Goal: Information Seeking & Learning: Check status

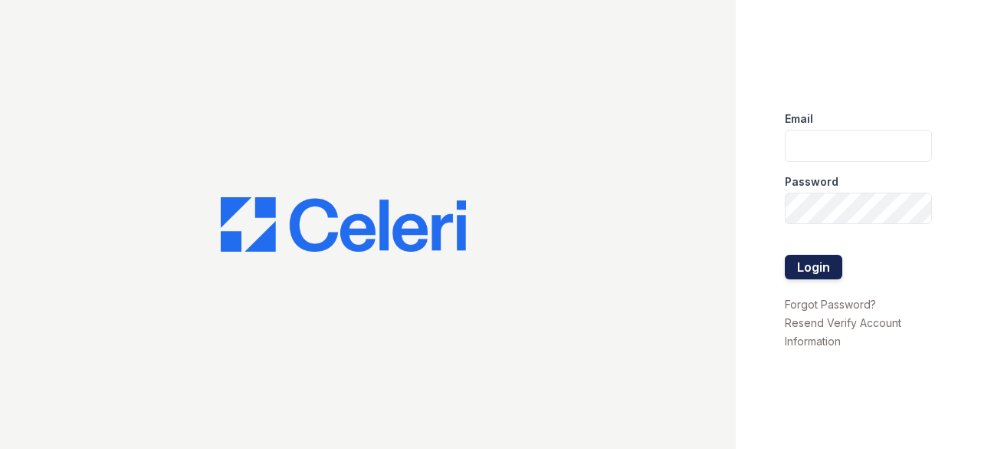
type input "[EMAIL_ADDRESS][DOMAIN_NAME]"
click at [812, 266] on button "Login" at bounding box center [814, 267] width 58 height 25
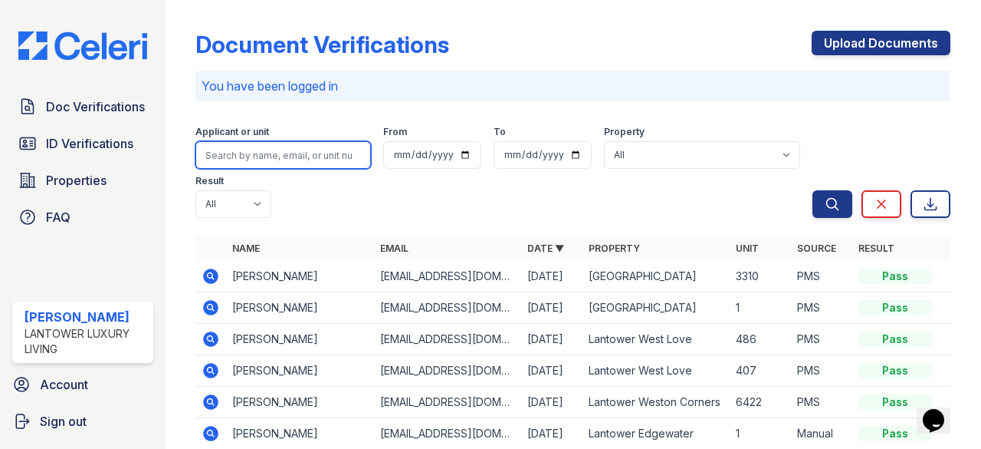
click at [228, 150] on input "search" at bounding box center [284, 155] width 176 height 28
paste input "[EMAIL_ADDRESS][DOMAIN_NAME]"
type input "[EMAIL_ADDRESS][DOMAIN_NAME]"
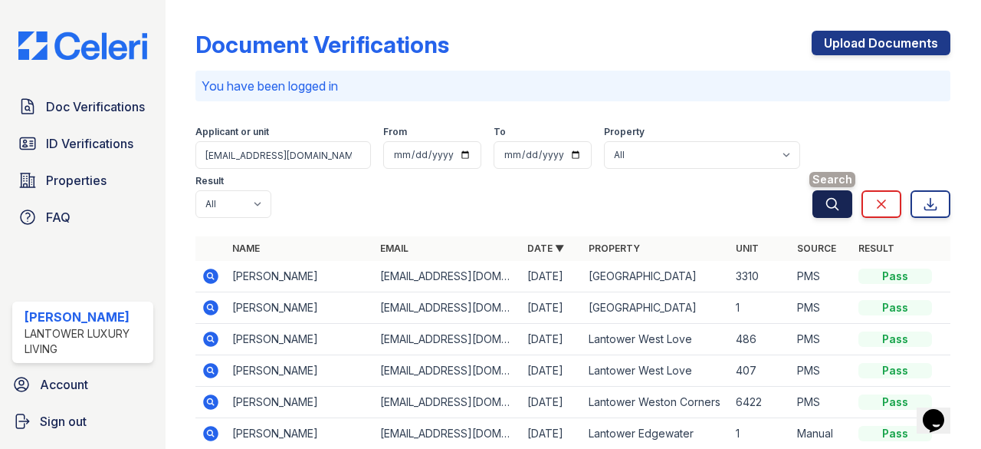
click at [825, 197] on icon "submit" at bounding box center [832, 203] width 15 height 15
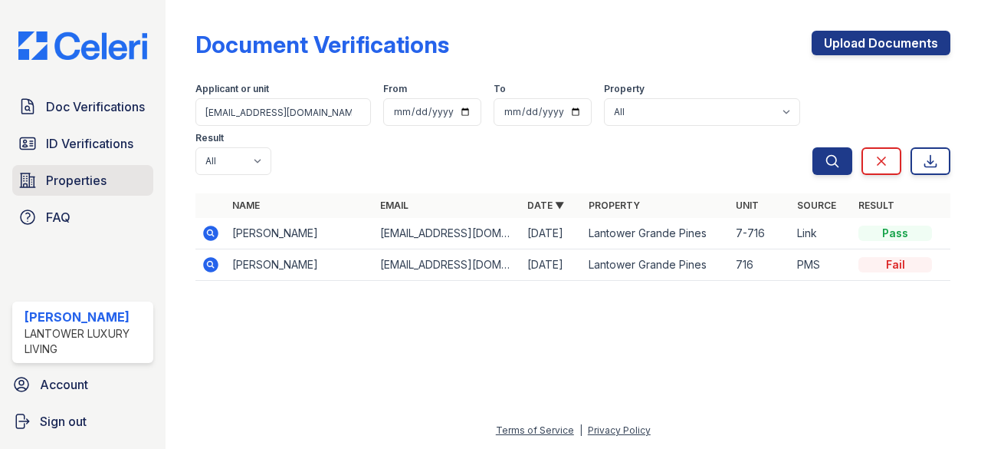
click at [84, 182] on span "Properties" at bounding box center [76, 180] width 61 height 18
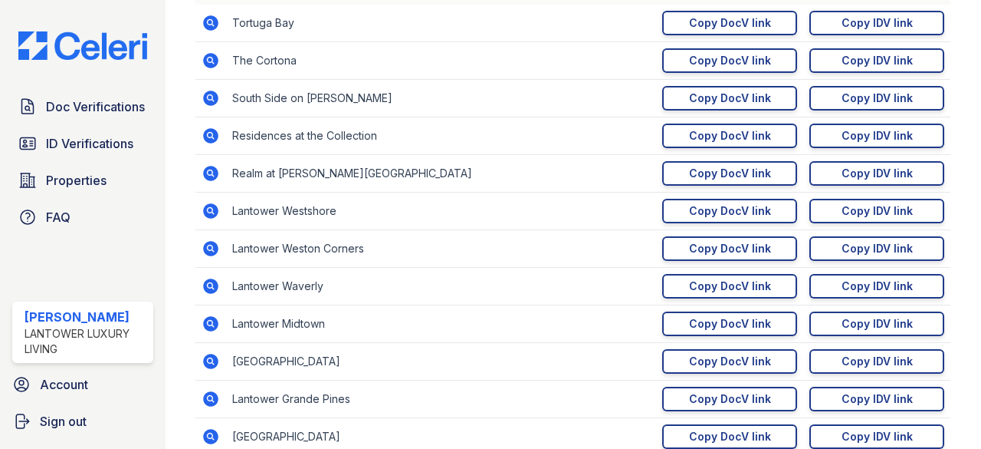
scroll to position [307, 0]
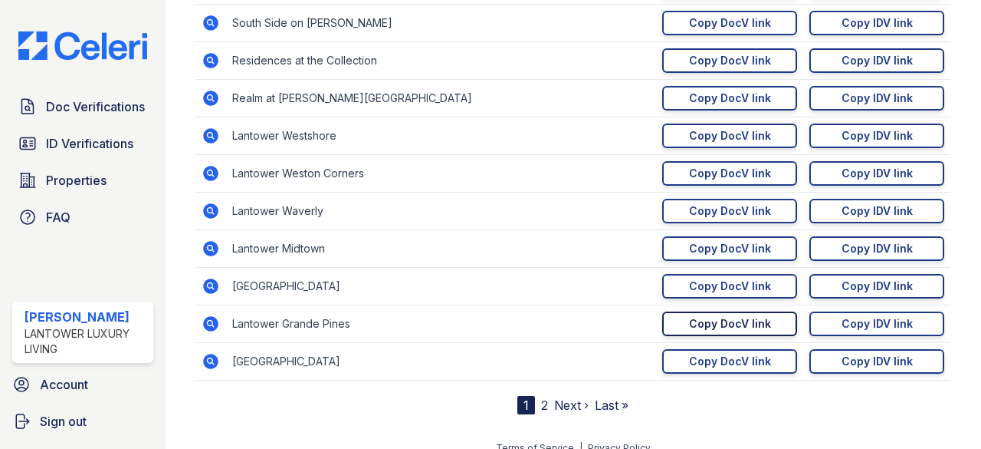
click at [741, 324] on div "Copy DocV link" at bounding box center [730, 323] width 82 height 15
click at [71, 98] on span "Doc Verifications" at bounding box center [95, 106] width 99 height 18
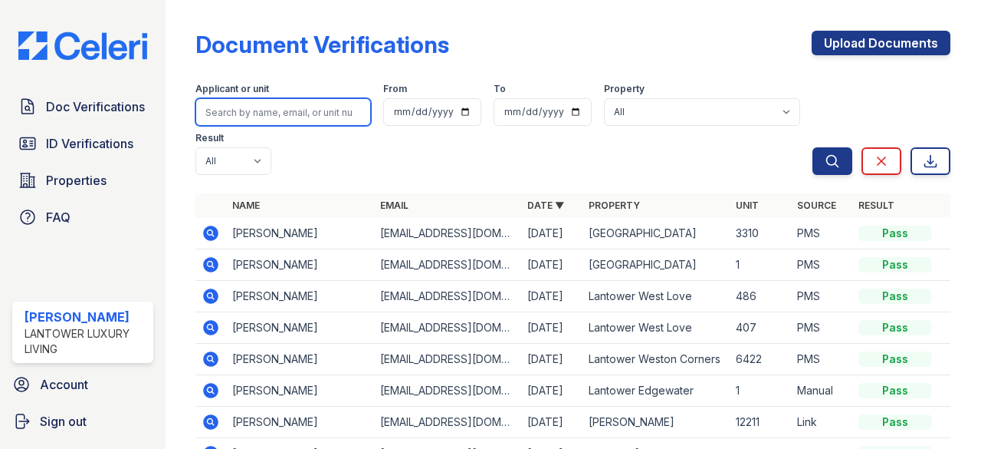
paste input "[EMAIL_ADDRESS][DOMAIN_NAME]"
type input "[EMAIL_ADDRESS][DOMAIN_NAME]"
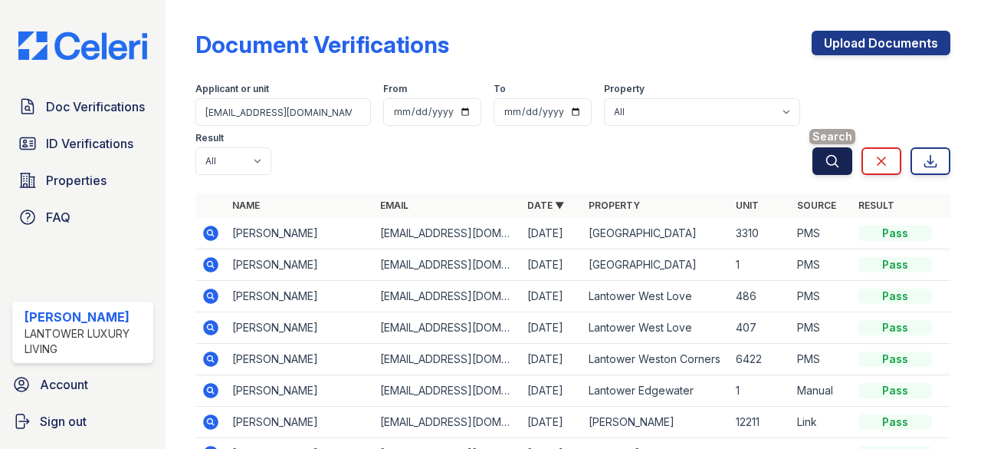
click at [813, 160] on button "Search" at bounding box center [833, 161] width 40 height 28
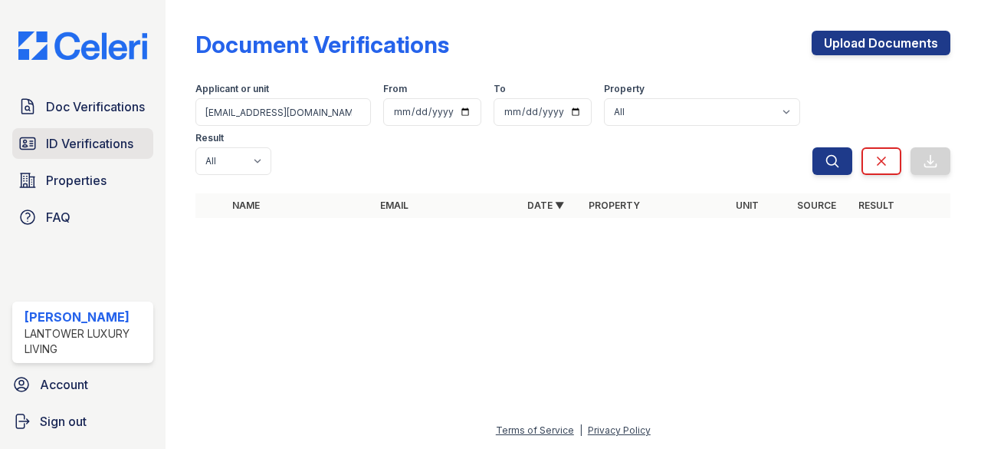
click at [77, 146] on span "ID Verifications" at bounding box center [89, 143] width 87 height 18
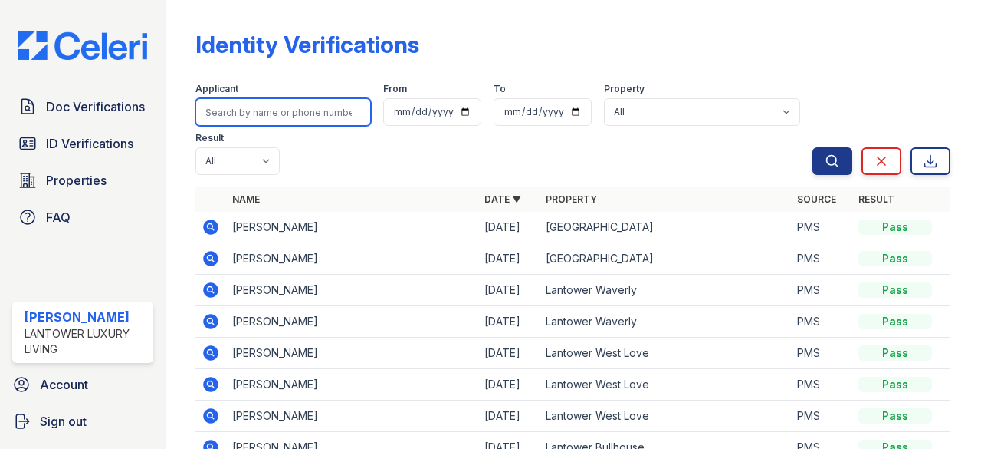
drag, startPoint x: 258, startPoint y: 111, endPoint x: 246, endPoint y: 111, distance: 12.3
click at [246, 111] on input "search" at bounding box center [284, 112] width 176 height 28
paste input "[EMAIL_ADDRESS][DOMAIN_NAME]"
type input "[EMAIL_ADDRESS][DOMAIN_NAME]"
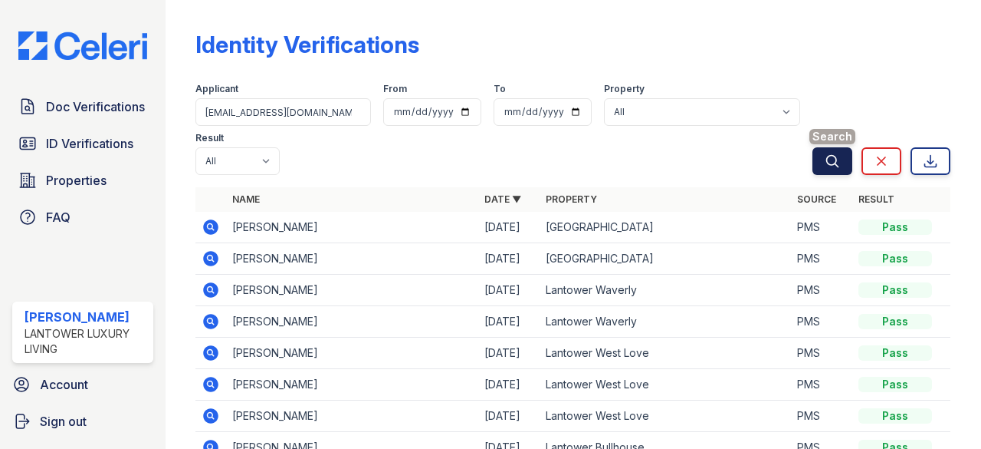
click at [825, 166] on icon "submit" at bounding box center [832, 160] width 15 height 15
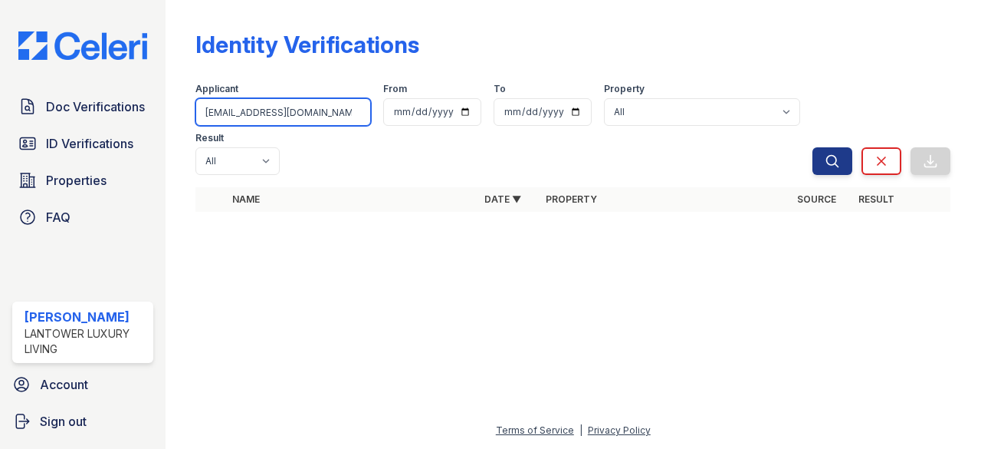
drag, startPoint x: 328, startPoint y: 108, endPoint x: 205, endPoint y: 114, distance: 123.6
click at [205, 114] on input "[EMAIL_ADDRESS][DOMAIN_NAME]" at bounding box center [284, 112] width 176 height 28
paste input "[EMAIL_ADDRESS][DOMAIN_NAME]"
type input "[EMAIL_ADDRESS][DOMAIN_NAME]"
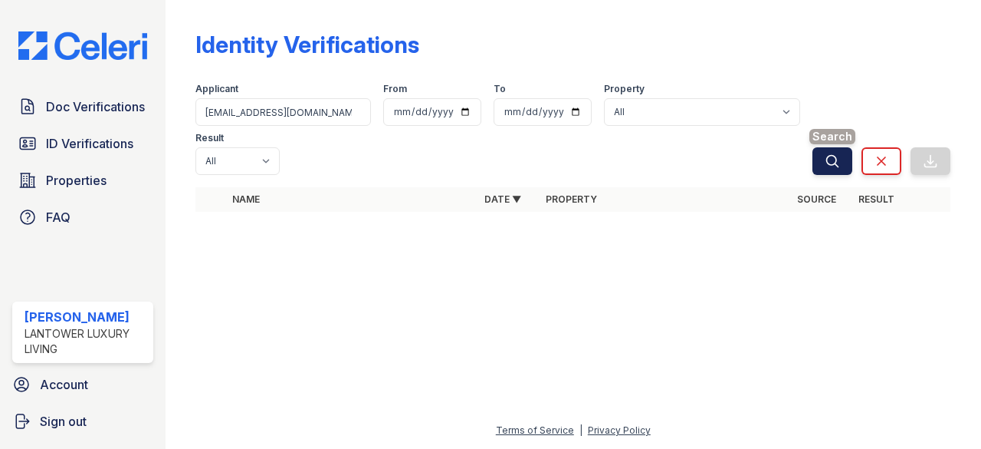
click at [837, 165] on icon "submit" at bounding box center [832, 160] width 15 height 15
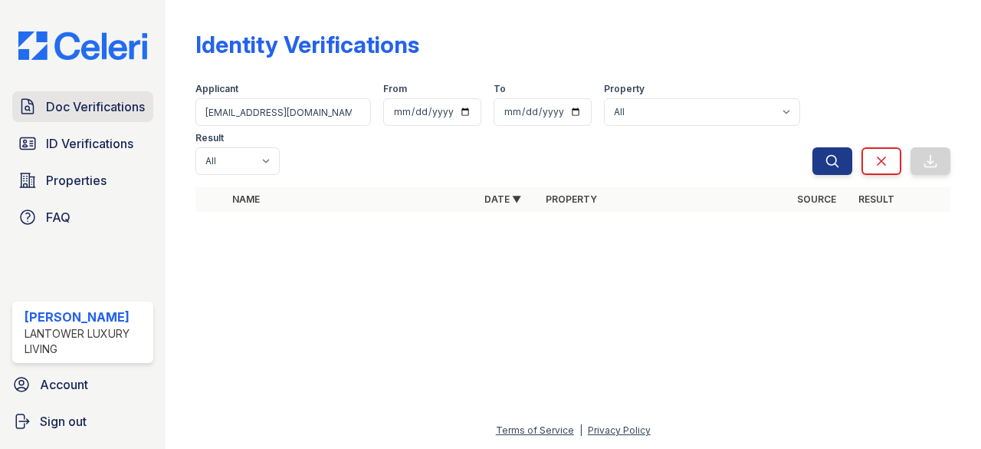
click at [72, 113] on span "Doc Verifications" at bounding box center [95, 106] width 99 height 18
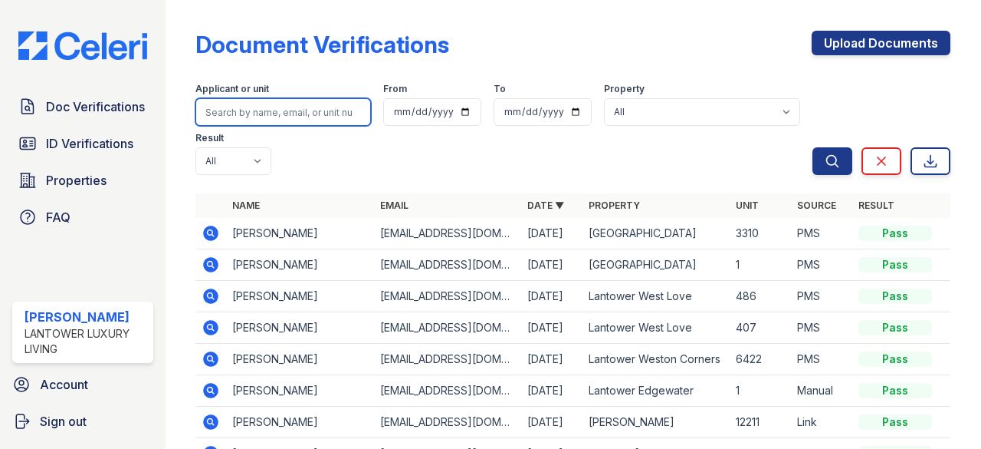
click at [278, 113] on input "search" at bounding box center [284, 112] width 176 height 28
paste input "[EMAIL_ADDRESS][DOMAIN_NAME]"
type input "[EMAIL_ADDRESS][DOMAIN_NAME]"
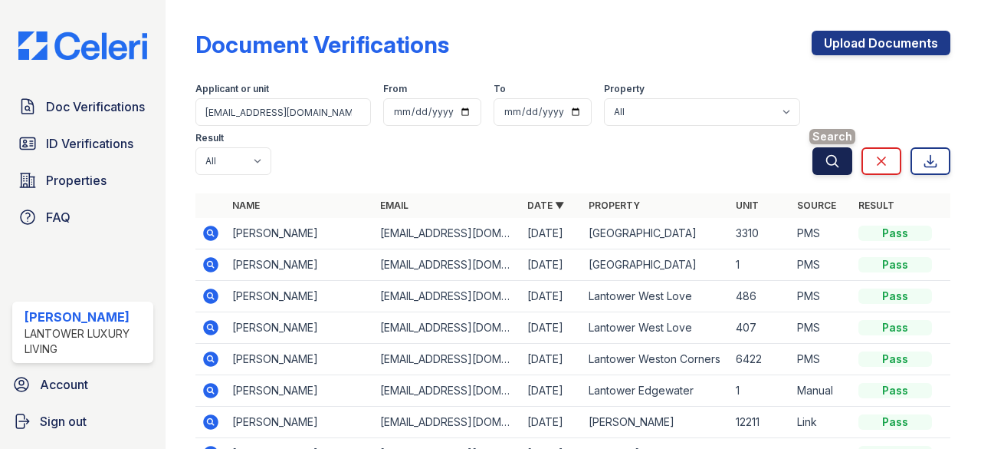
click at [827, 159] on icon "submit" at bounding box center [833, 161] width 12 height 12
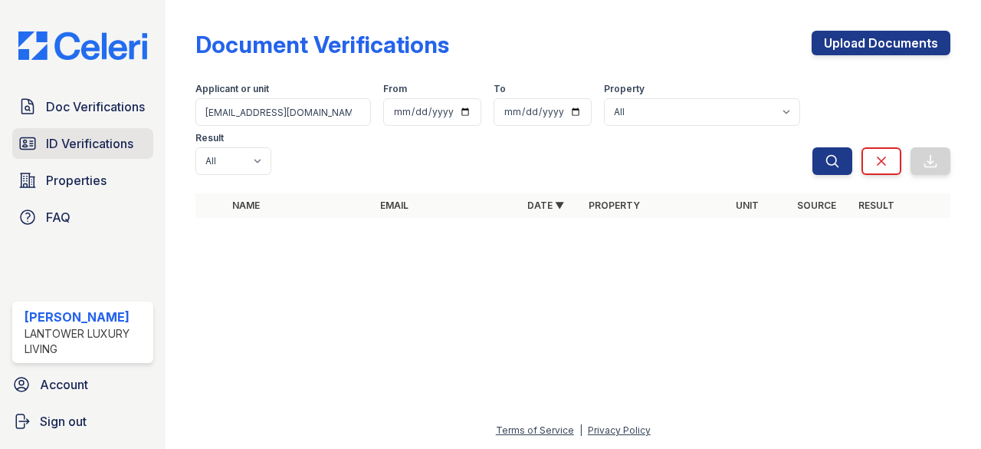
click at [94, 145] on span "ID Verifications" at bounding box center [89, 143] width 87 height 18
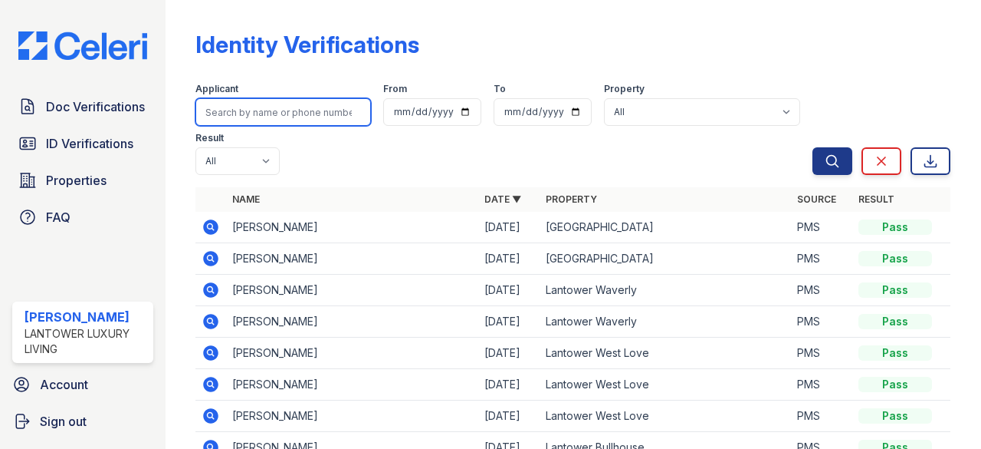
click at [257, 110] on input "search" at bounding box center [284, 112] width 176 height 28
paste input "[EMAIL_ADDRESS][DOMAIN_NAME]"
type input "[EMAIL_ADDRESS][DOMAIN_NAME]"
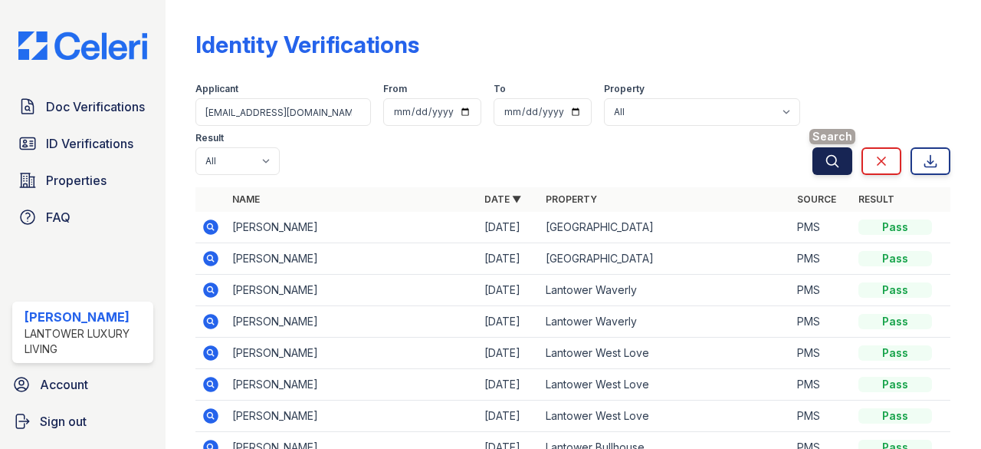
click at [827, 159] on icon "submit" at bounding box center [833, 161] width 12 height 12
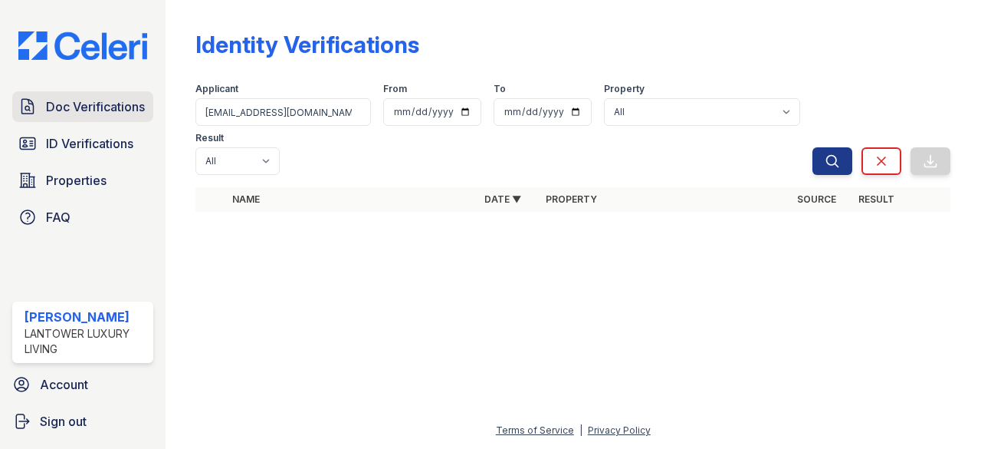
click at [95, 107] on span "Doc Verifications" at bounding box center [95, 106] width 99 height 18
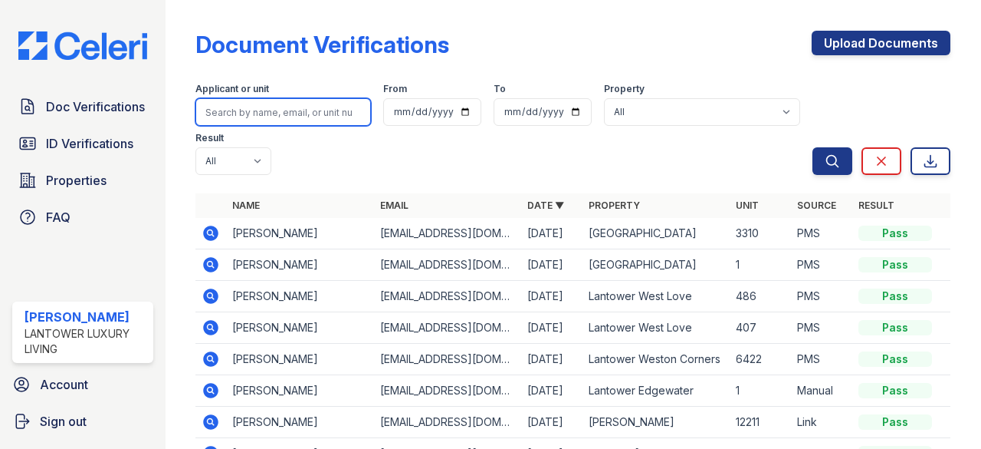
click at [279, 113] on input "search" at bounding box center [284, 112] width 176 height 28
type input "[PERSON_NAME]"
click at [813, 147] on button "Search" at bounding box center [833, 161] width 40 height 28
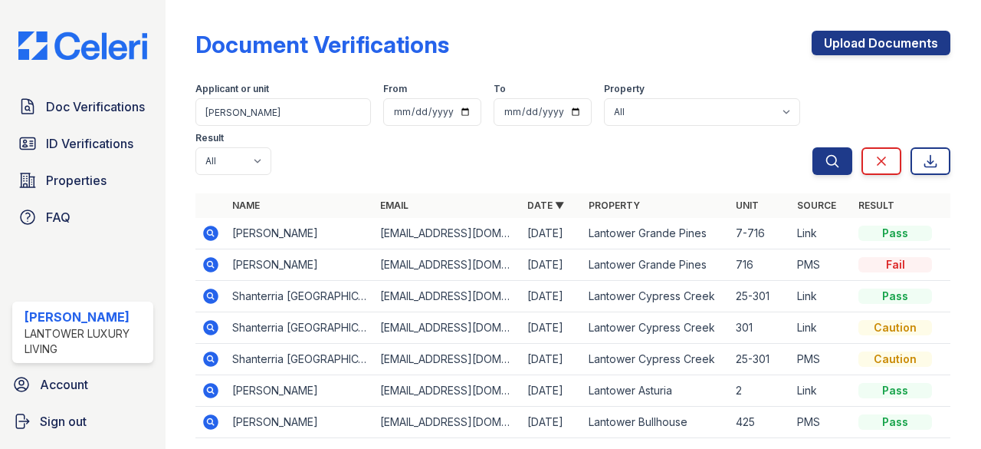
click at [213, 235] on icon at bounding box center [211, 232] width 15 height 15
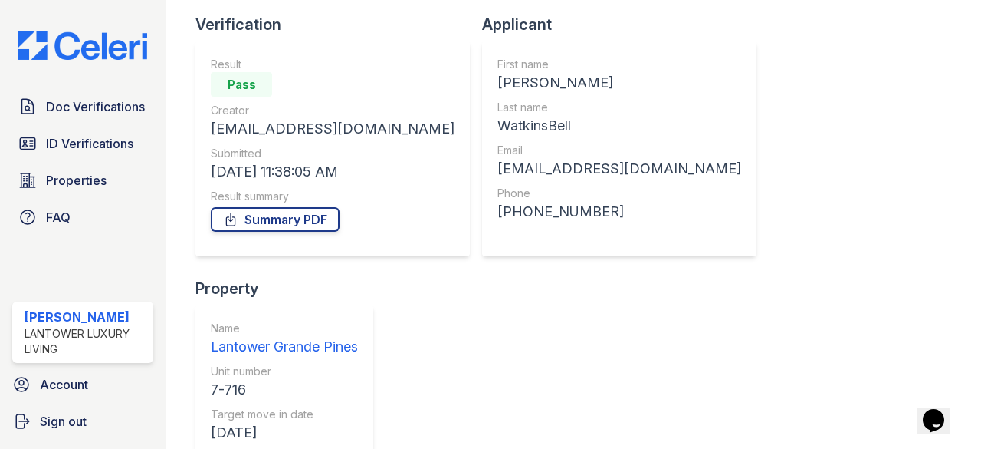
scroll to position [153, 0]
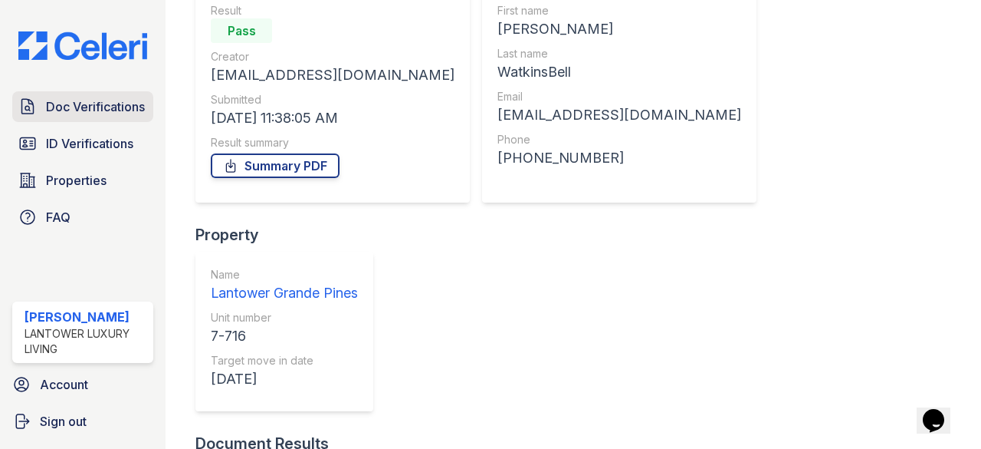
click at [77, 118] on link "Doc Verifications" at bounding box center [82, 106] width 141 height 31
